Goal: Information Seeking & Learning: Learn about a topic

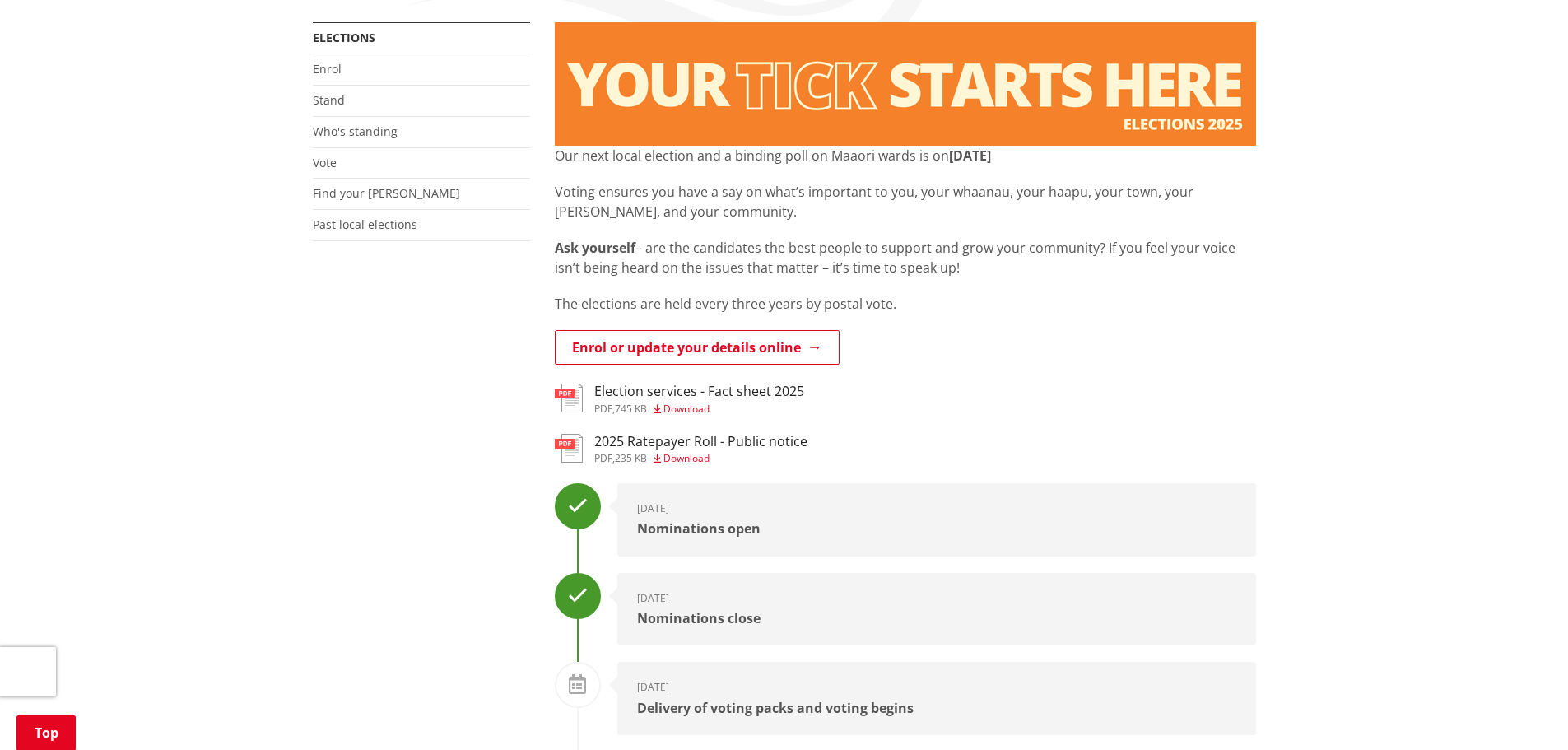
scroll to position [165, 0]
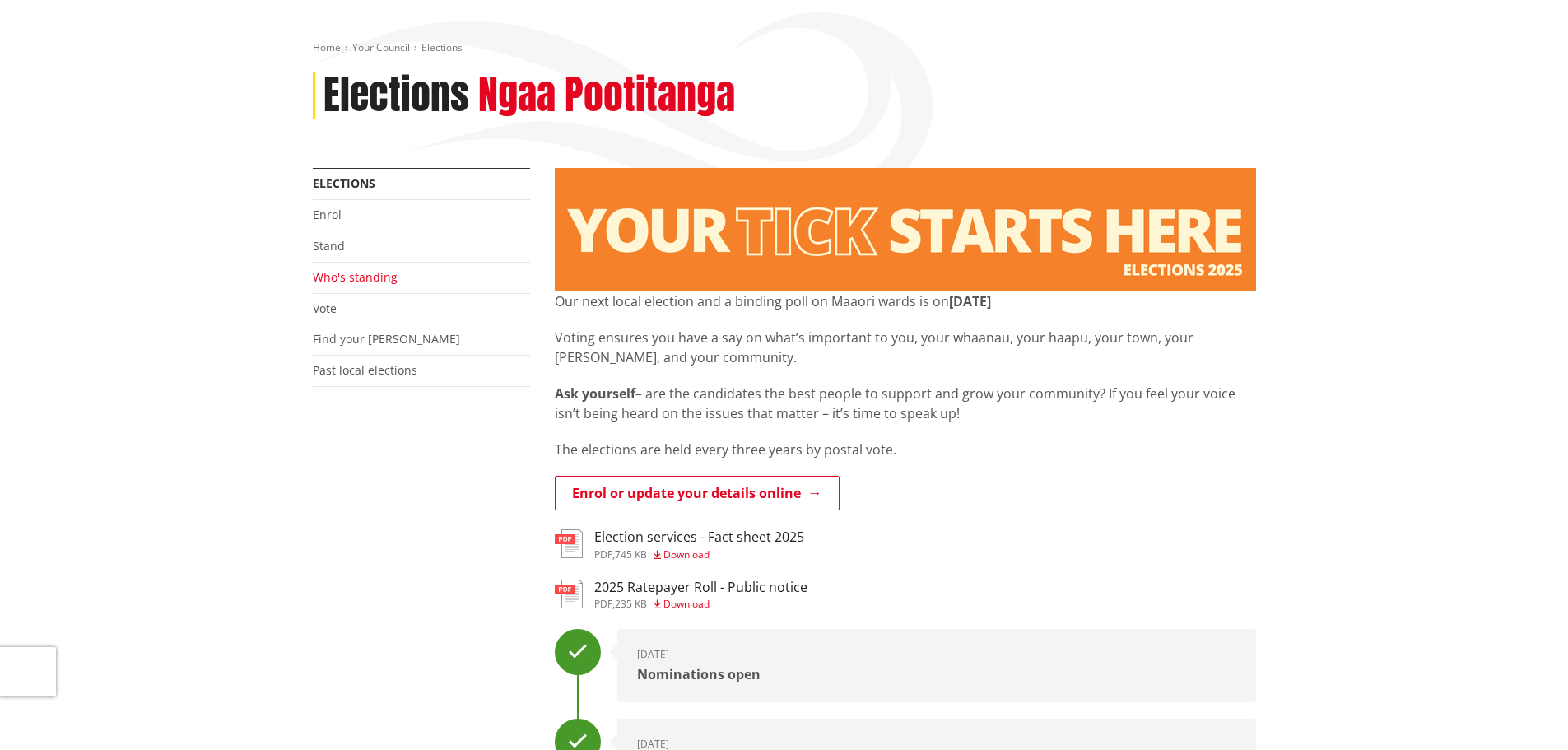
click at [367, 276] on link "Who's standing" at bounding box center [355, 277] width 85 height 15
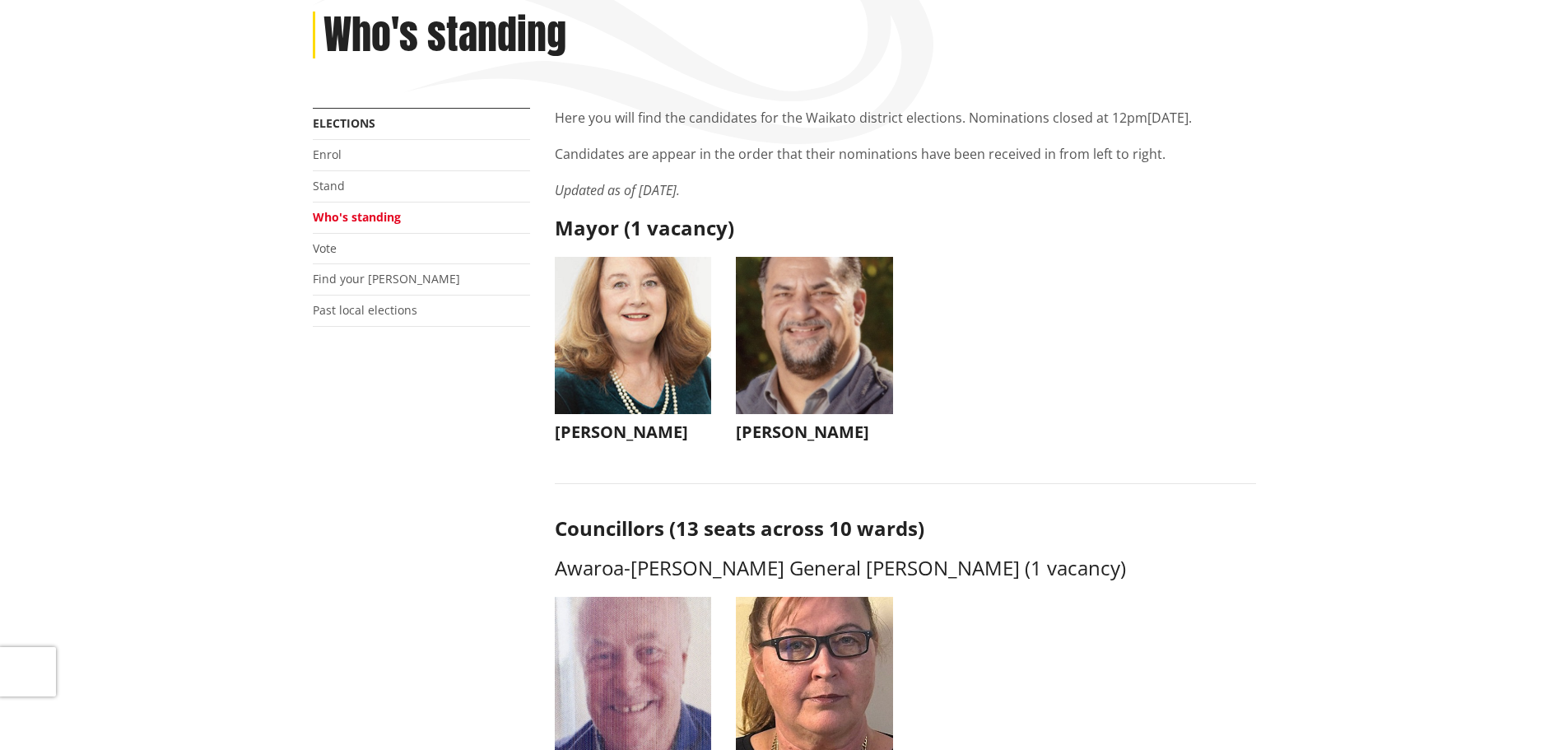
scroll to position [247, 0]
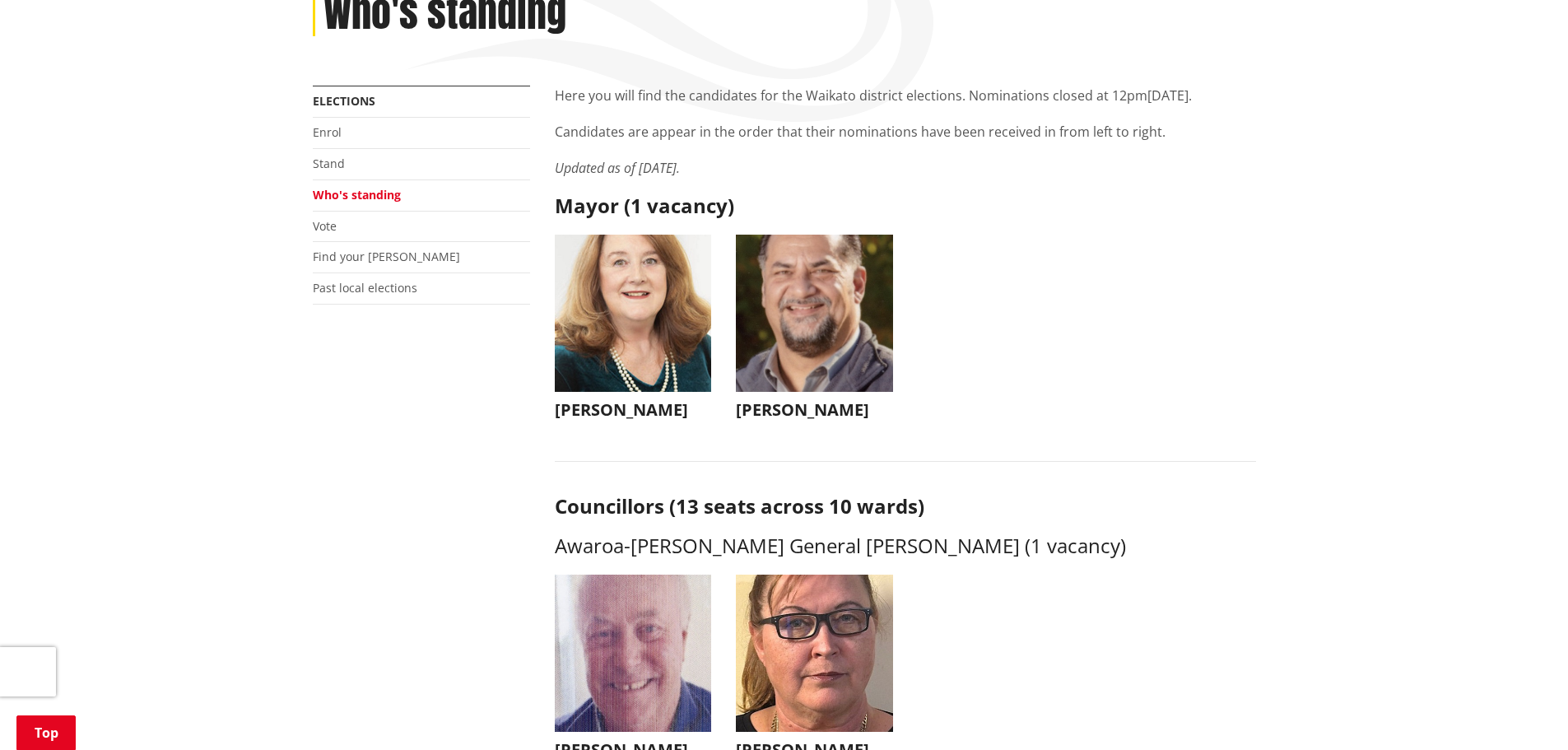
click at [655, 280] on img "button" at bounding box center [633, 313] width 157 height 157
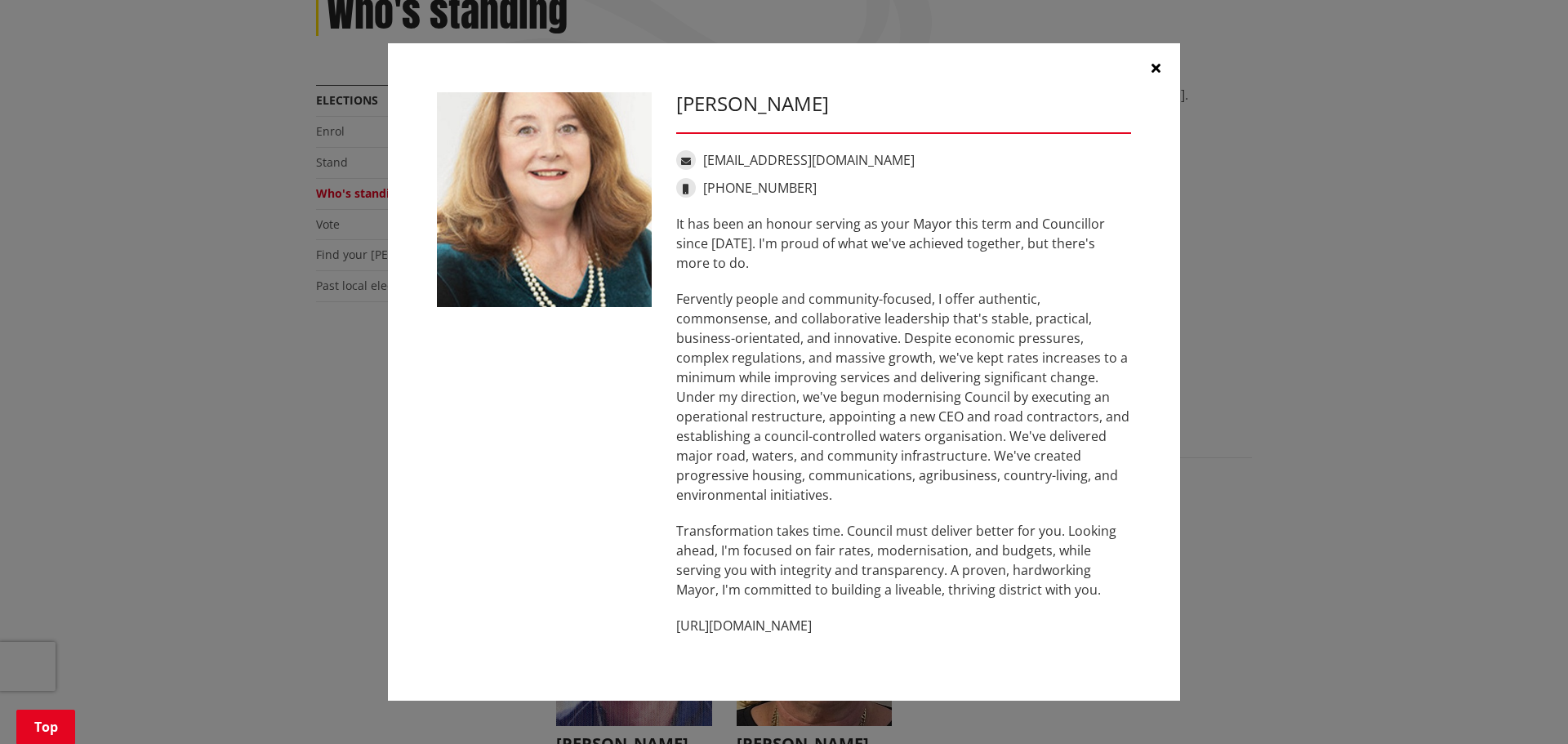
click at [1158, 70] on icon "button" at bounding box center [1156, 67] width 9 height 13
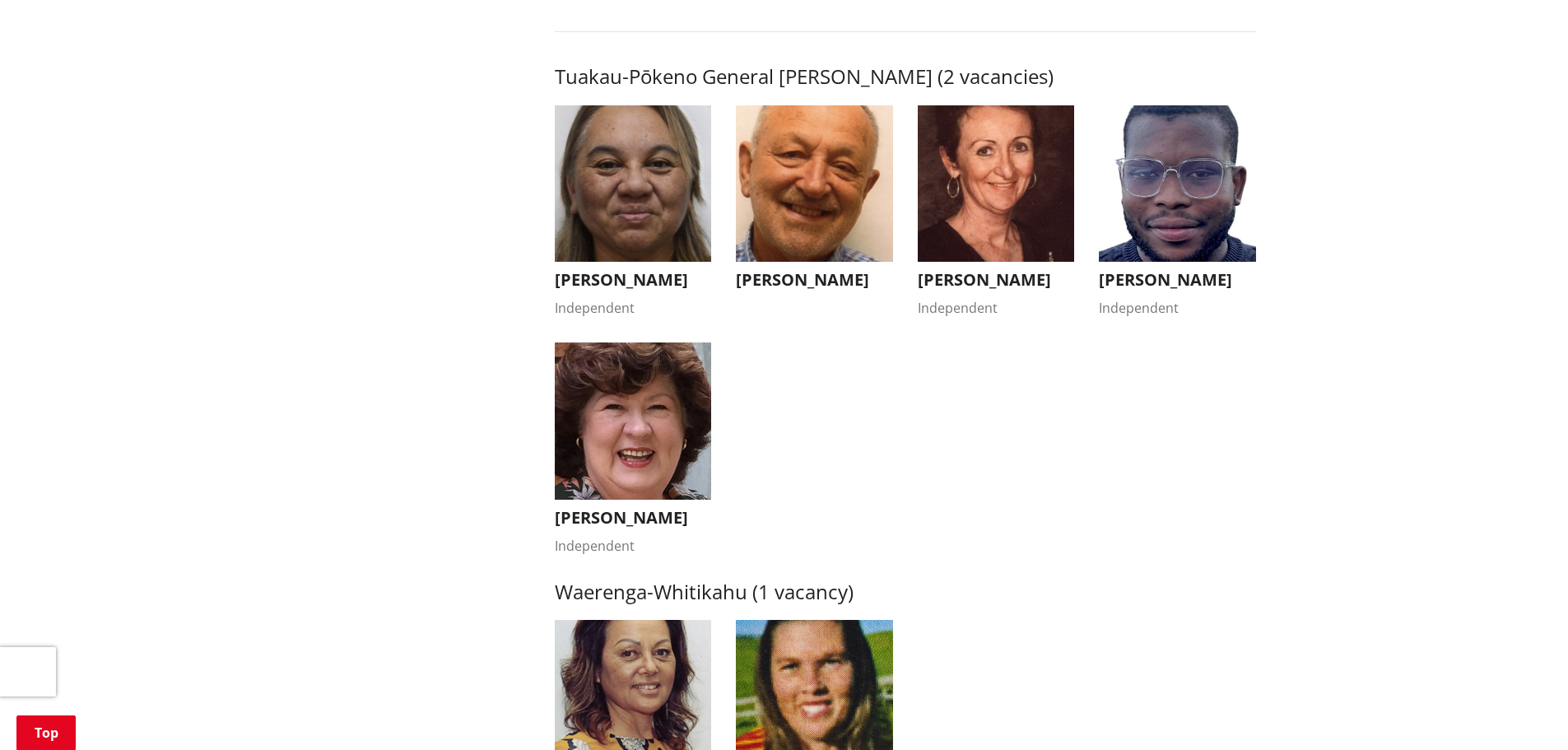
scroll to position [2634, 0]
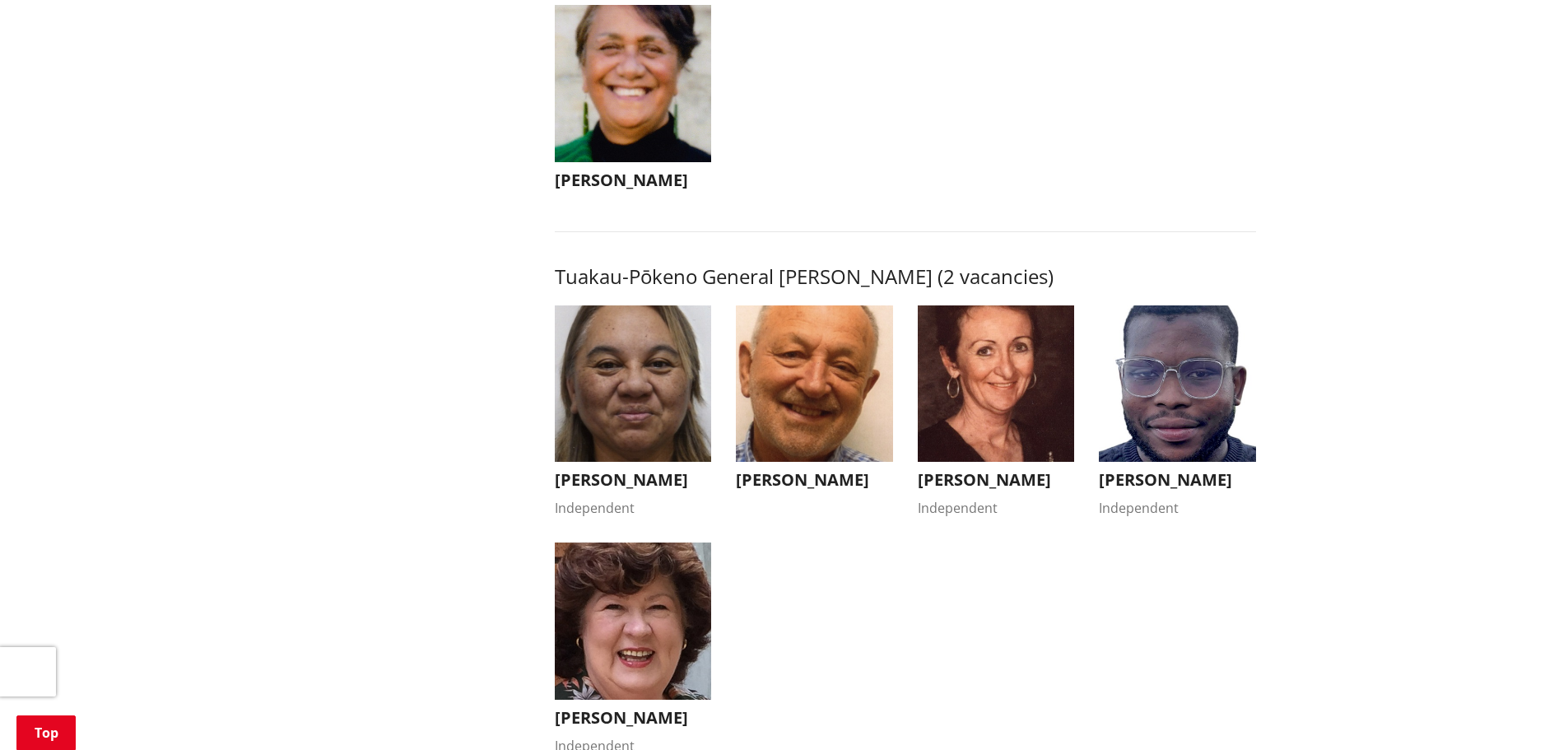
click at [1013, 385] on img "button" at bounding box center [997, 384] width 157 height 157
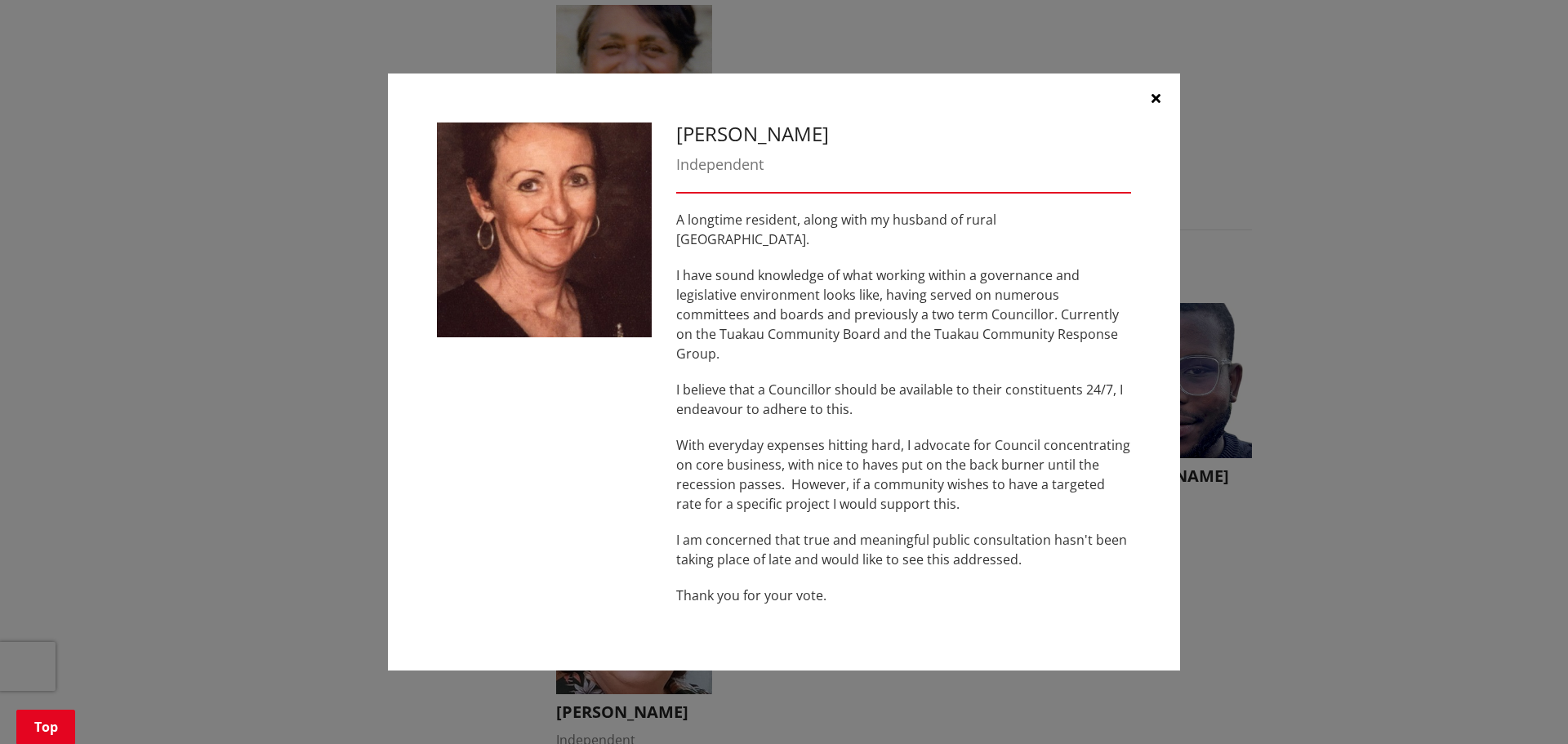
drag, startPoint x: 872, startPoint y: 205, endPoint x: 998, endPoint y: 151, distance: 137.1
click at [998, 146] on h3 "[PERSON_NAME]" at bounding box center [904, 135] width 455 height 23
click at [1157, 104] on icon "button" at bounding box center [1156, 98] width 9 height 13
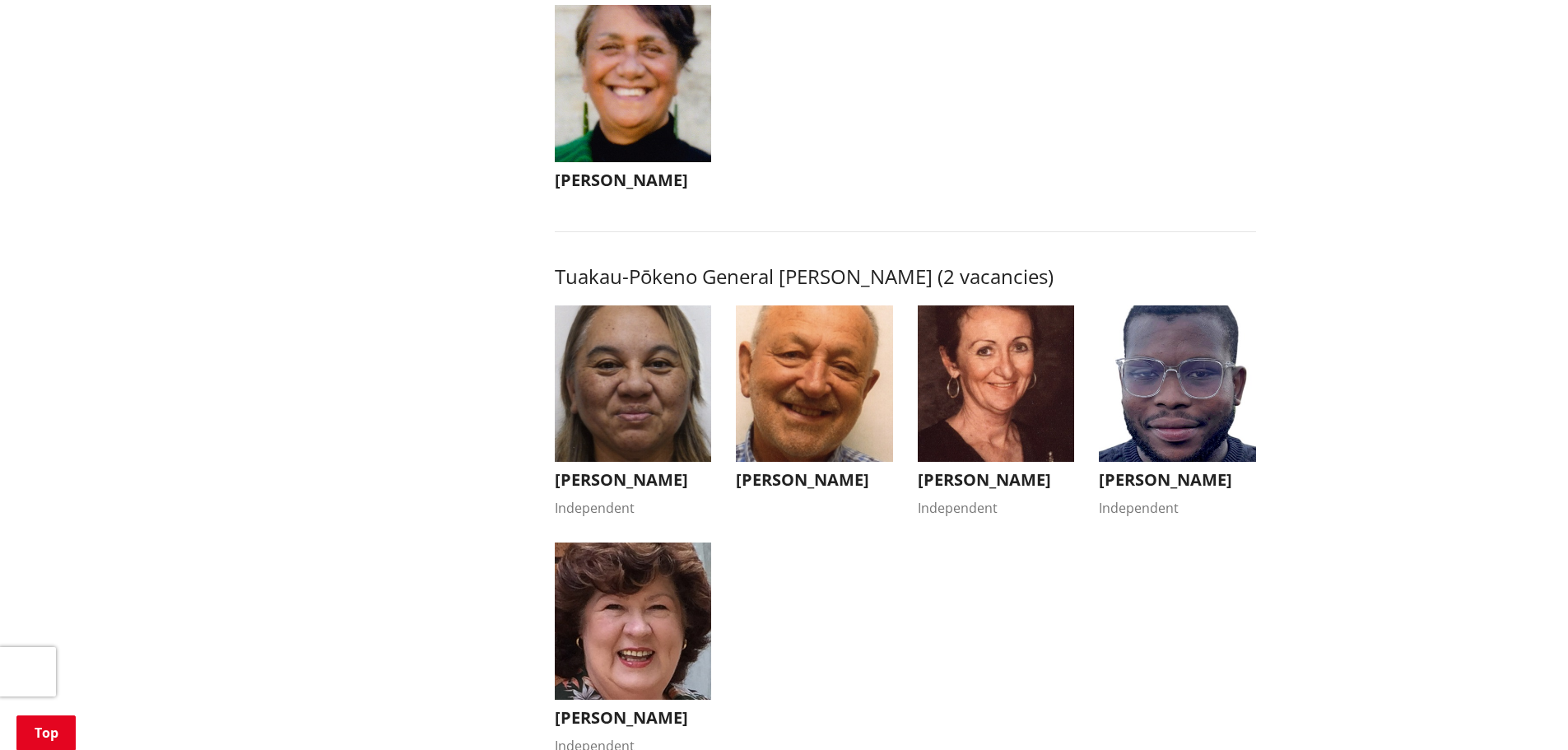
click at [786, 363] on img "button" at bounding box center [815, 384] width 157 height 157
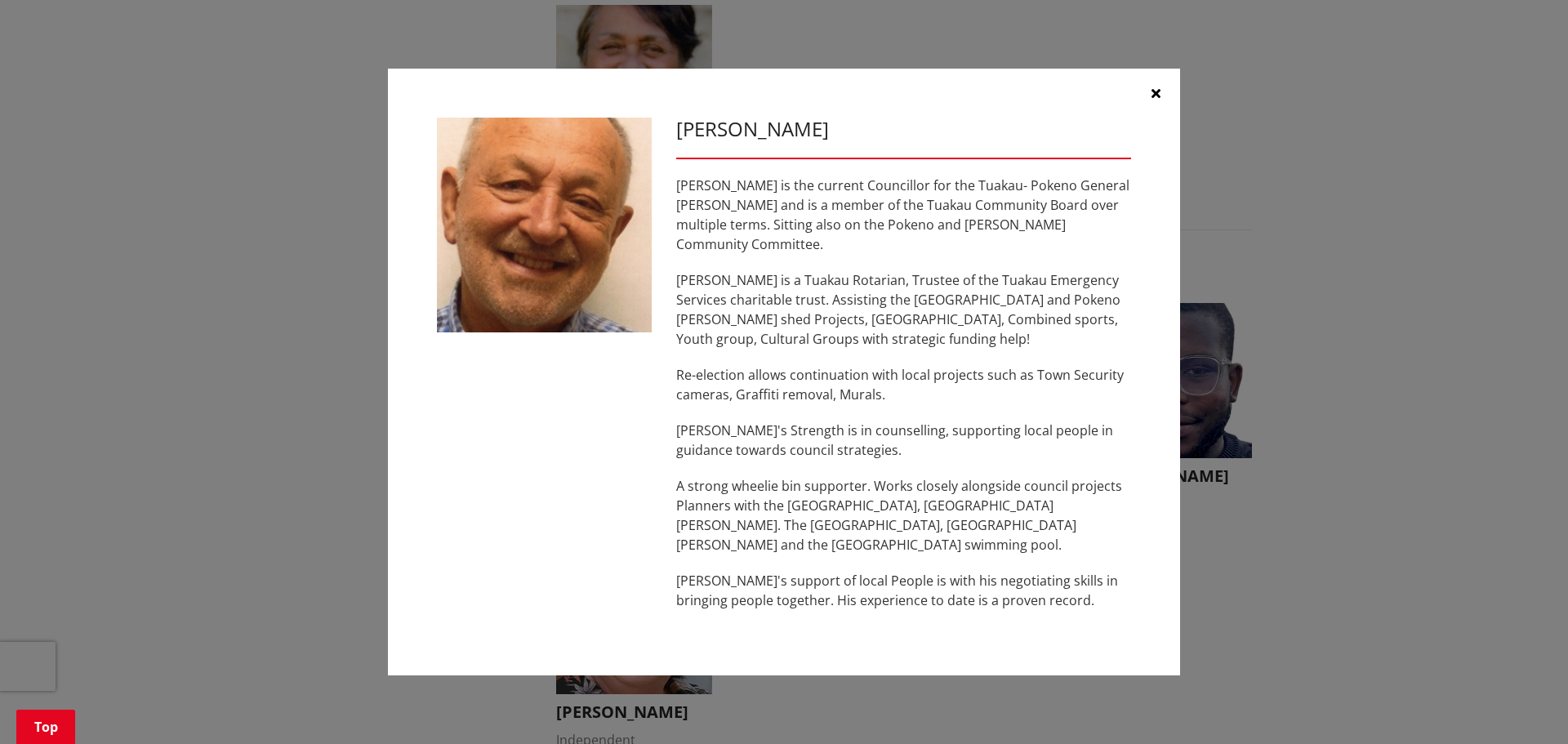
click at [1153, 97] on icon "button" at bounding box center [1156, 92] width 9 height 13
